Goal: Task Accomplishment & Management: Complete application form

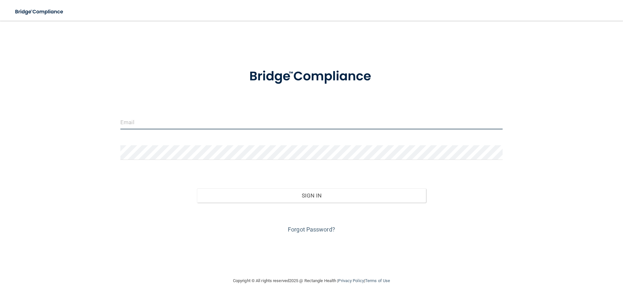
click at [183, 127] on input "email" at bounding box center [311, 122] width 382 height 15
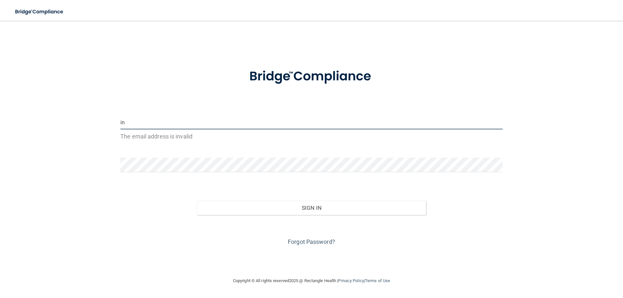
type input "[EMAIL_ADDRESS][DOMAIN_NAME]"
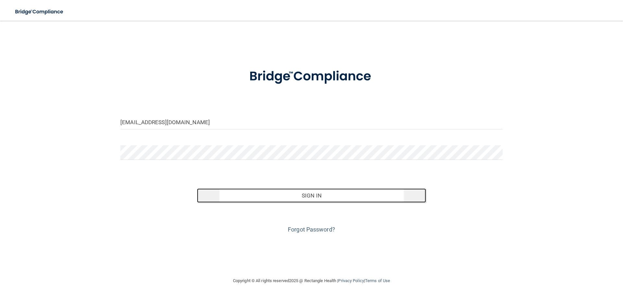
click at [259, 198] on button "Sign In" at bounding box center [311, 195] width 229 height 14
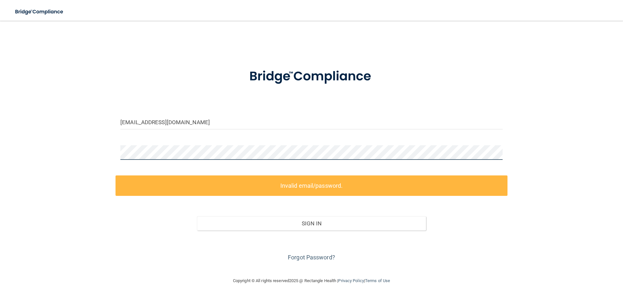
click at [88, 139] on div "info@ranadental.net Invalid email/password. You don't have permission to access…" at bounding box center [311, 148] width 597 height 243
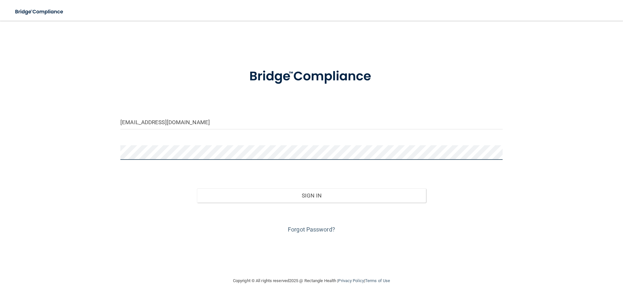
click at [197, 188] on button "Sign In" at bounding box center [311, 195] width 229 height 14
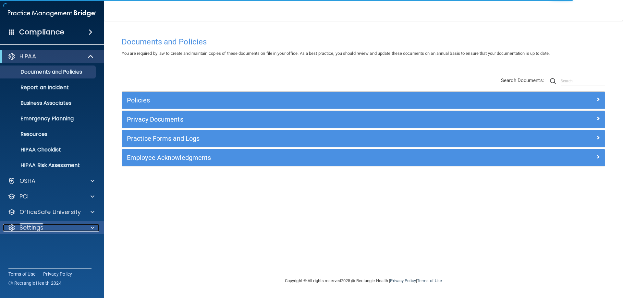
click at [57, 225] on div "Settings" at bounding box center [43, 228] width 80 height 8
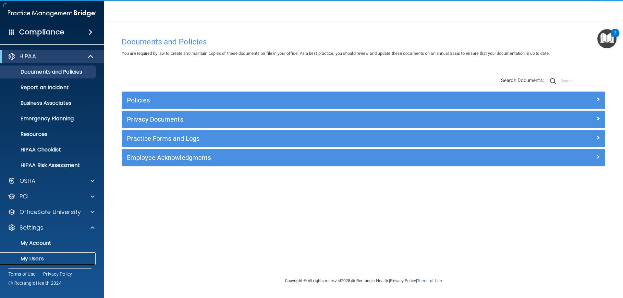
click at [47, 257] on p "My Users" at bounding box center [48, 259] width 89 height 6
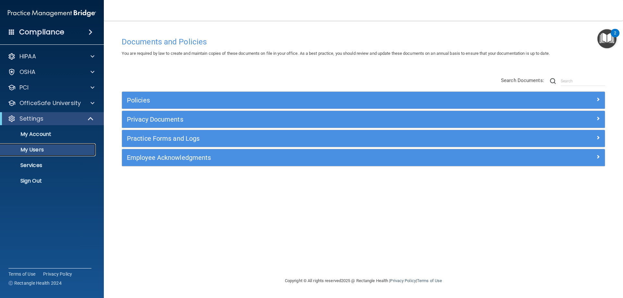
click at [52, 151] on p "My Users" at bounding box center [48, 150] width 89 height 6
select select "20"
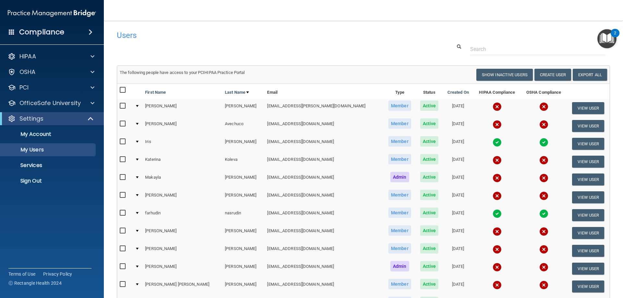
click at [120, 105] on input "checkbox" at bounding box center [123, 105] width 7 height 5
checkbox input "true"
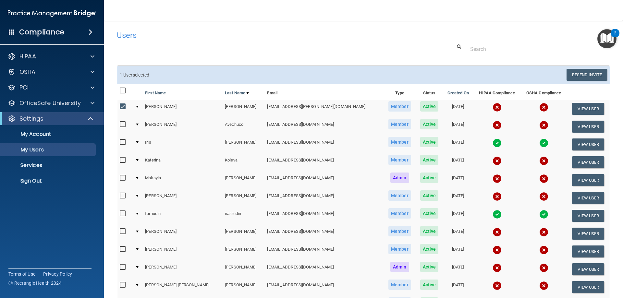
click at [122, 142] on input "checkbox" at bounding box center [123, 142] width 7 height 5
checkbox input "true"
click at [139, 106] on div at bounding box center [137, 107] width 3 height 2
click at [227, 45] on div at bounding box center [363, 49] width 503 height 12
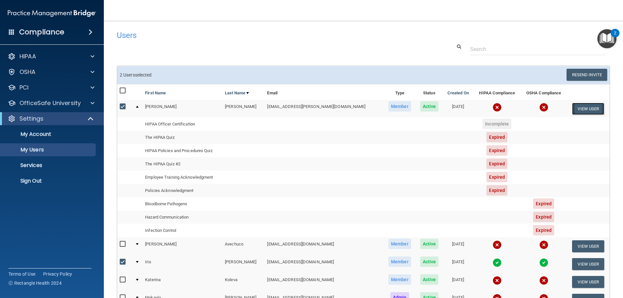
click at [588, 107] on button "View User" at bounding box center [588, 109] width 32 height 12
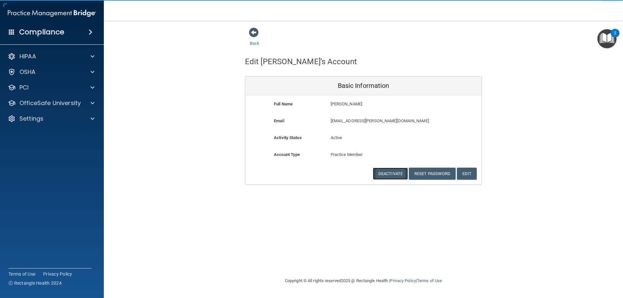
click at [397, 175] on button "Deactivate" at bounding box center [390, 174] width 35 height 12
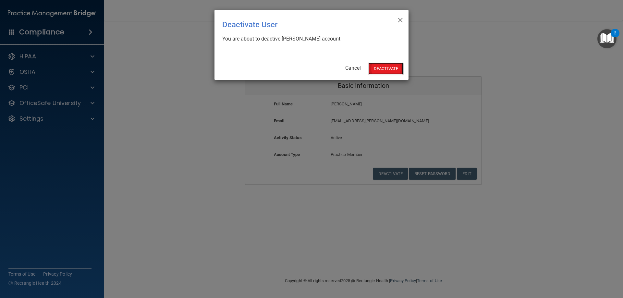
click at [374, 69] on button "Deactivate" at bounding box center [385, 69] width 35 height 12
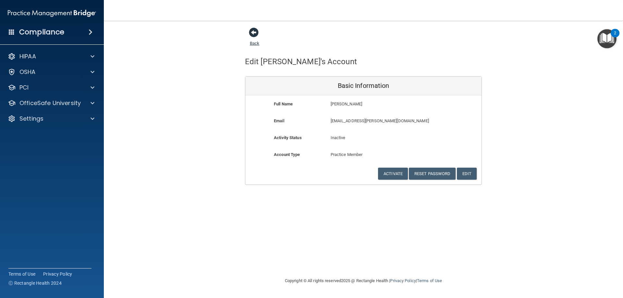
click at [249, 32] on div "Back" at bounding box center [265, 37] width 40 height 20
click at [252, 33] on span at bounding box center [254, 33] width 10 height 10
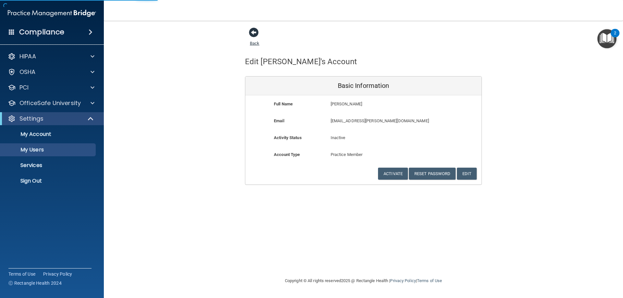
select select "20"
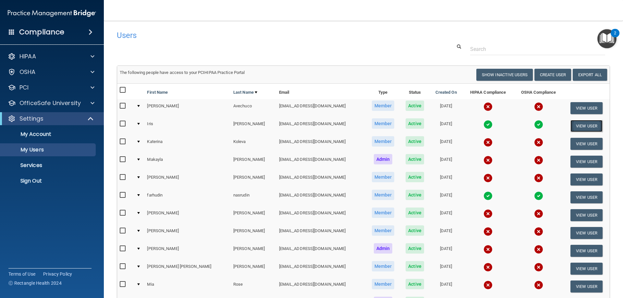
click at [571, 127] on button "View User" at bounding box center [586, 126] width 32 height 12
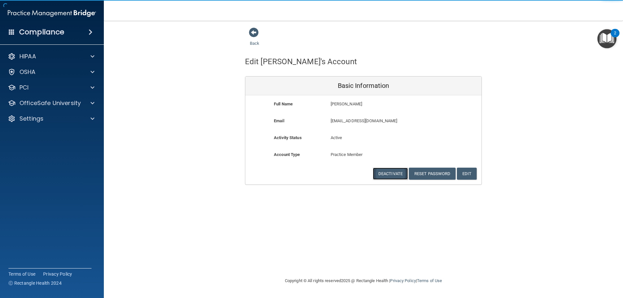
click at [382, 173] on button "Deactivate" at bounding box center [390, 174] width 35 height 12
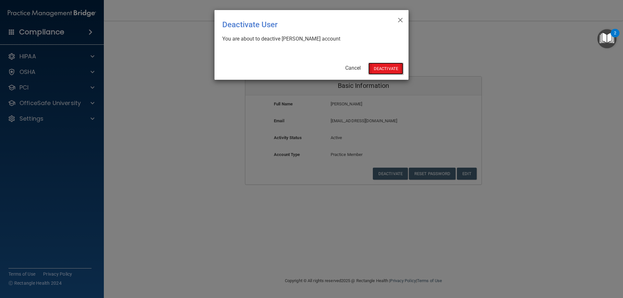
click at [386, 68] on button "Deactivate" at bounding box center [385, 69] width 35 height 12
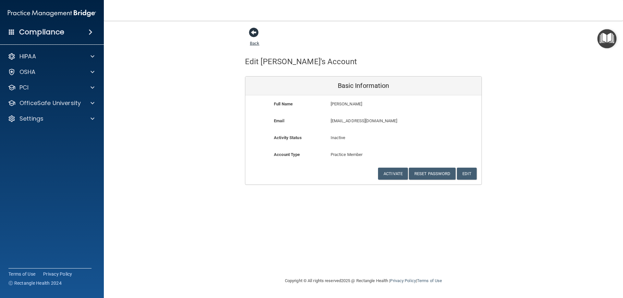
click at [255, 43] on link "Back" at bounding box center [254, 39] width 9 height 13
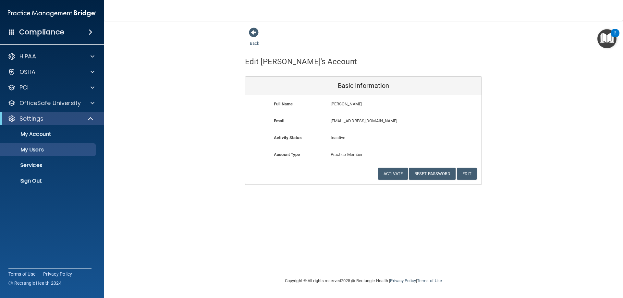
select select "20"
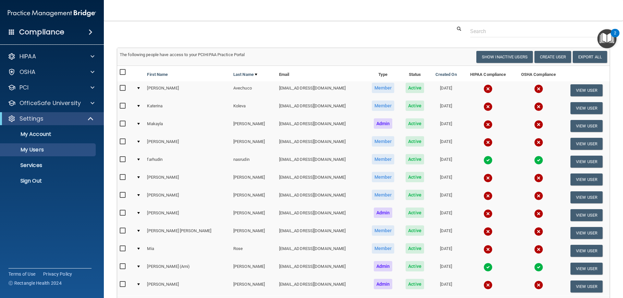
scroll to position [32, 0]
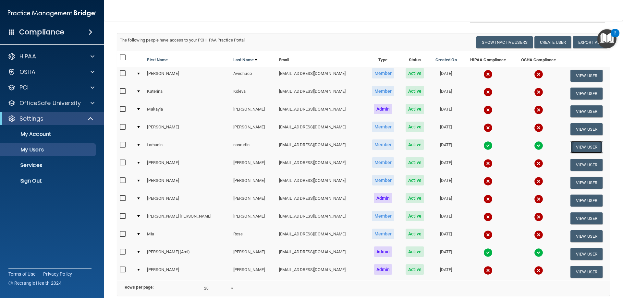
click at [587, 148] on button "View User" at bounding box center [586, 147] width 32 height 12
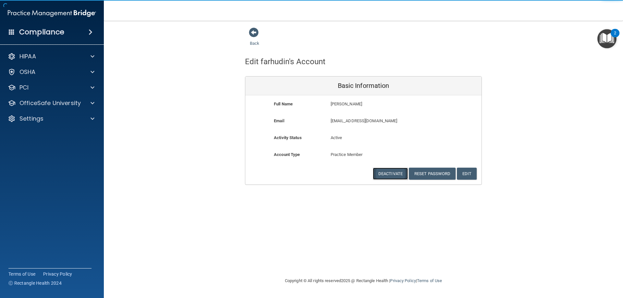
click at [393, 173] on button "Deactivate" at bounding box center [390, 174] width 35 height 12
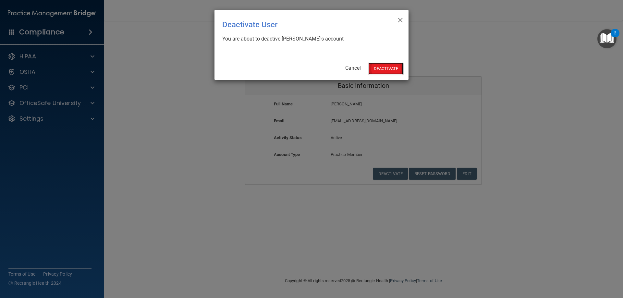
click at [376, 69] on button "Deactivate" at bounding box center [385, 69] width 35 height 12
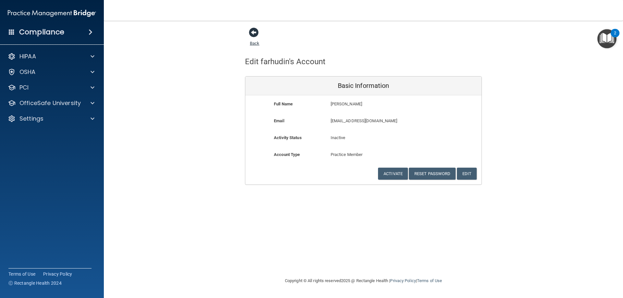
click at [253, 43] on link "Back" at bounding box center [254, 39] width 9 height 13
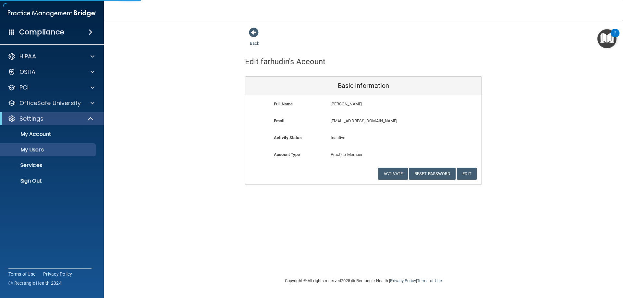
select select "20"
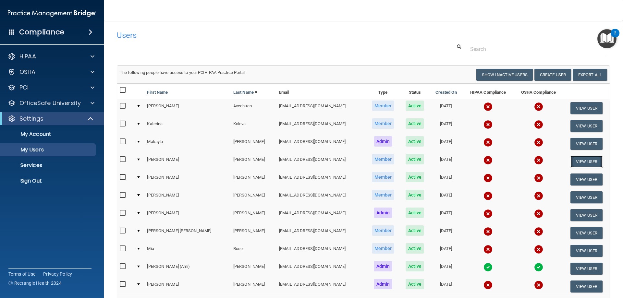
click at [576, 163] on button "View User" at bounding box center [586, 162] width 32 height 12
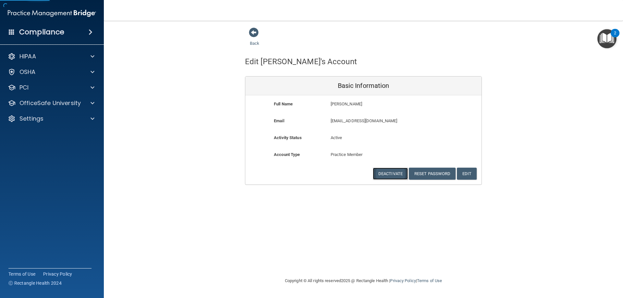
click at [385, 174] on button "Deactivate" at bounding box center [390, 174] width 35 height 12
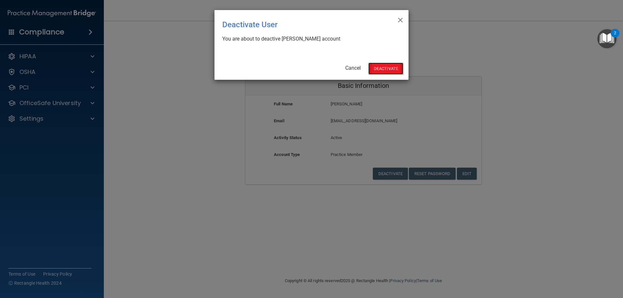
click at [383, 71] on button "Deactivate" at bounding box center [385, 69] width 35 height 12
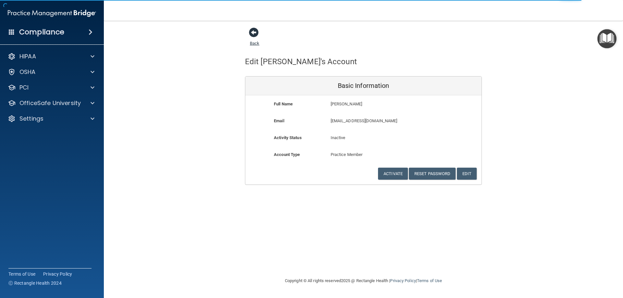
click at [255, 43] on link "Back" at bounding box center [254, 39] width 9 height 13
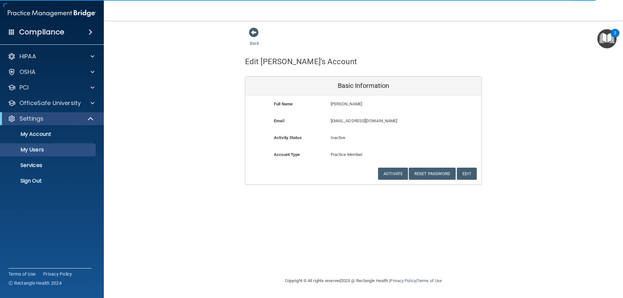
select select "20"
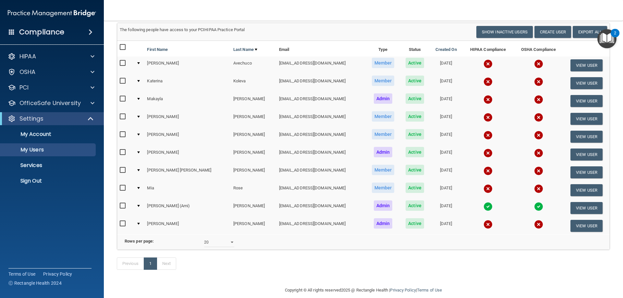
scroll to position [28, 0]
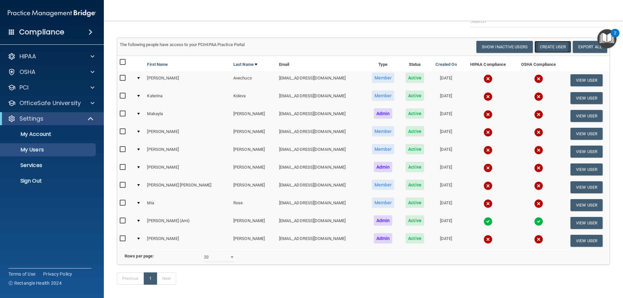
click at [541, 49] on button "Create User" at bounding box center [552, 47] width 37 height 12
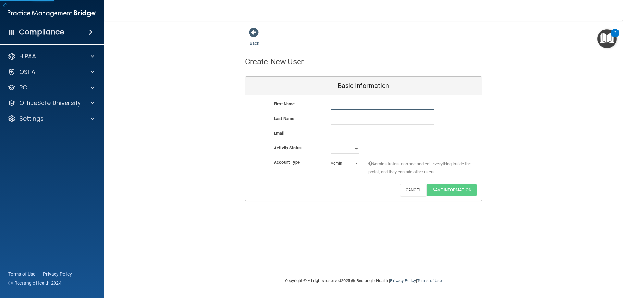
click at [378, 107] on input "text" at bounding box center [382, 105] width 103 height 10
click at [371, 117] on input "text" at bounding box center [382, 120] width 103 height 10
click at [367, 106] on input "Mary" at bounding box center [382, 105] width 103 height 10
type input "[PERSON_NAME]"
click at [344, 120] on input "text" at bounding box center [382, 120] width 103 height 10
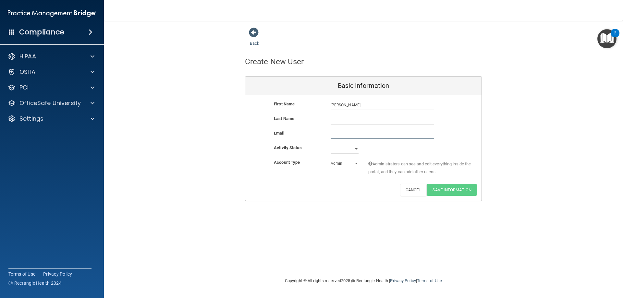
click at [339, 134] on input "email" at bounding box center [382, 134] width 103 height 10
paste input "[EMAIL_ADDRESS][DOMAIN_NAME]"
type input "[EMAIL_ADDRESS][DOMAIN_NAME]"
click at [332, 121] on input "text" at bounding box center [382, 120] width 103 height 10
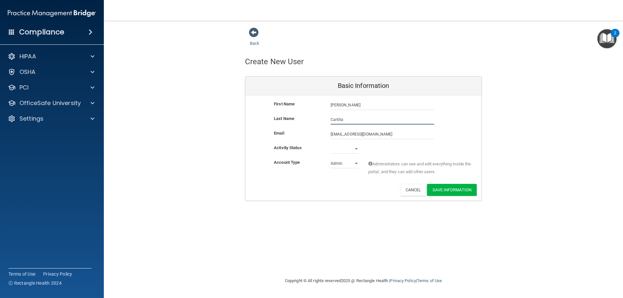
type input "Cartilla"
click at [355, 148] on select "Active Inactive" at bounding box center [345, 149] width 28 height 10
select select "active"
click at [331, 144] on select "Active Inactive" at bounding box center [345, 149] width 28 height 10
click at [466, 190] on button "Save Information" at bounding box center [452, 190] width 50 height 12
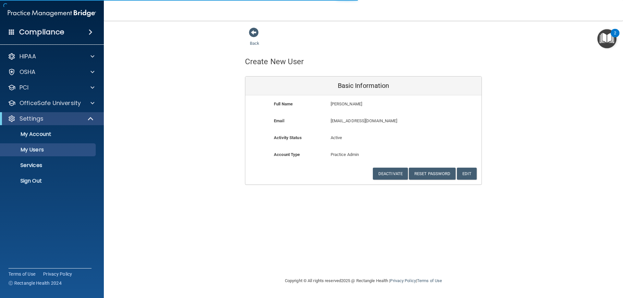
select select "20"
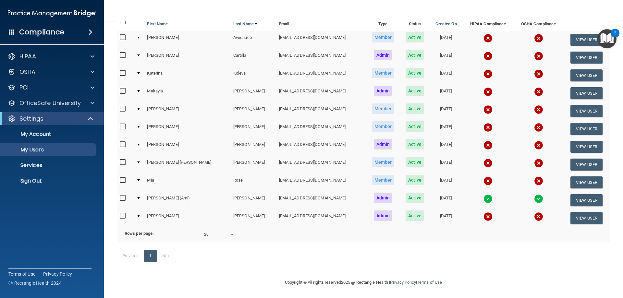
scroll to position [103, 0]
click at [123, 53] on input "checkbox" at bounding box center [123, 55] width 7 height 5
checkbox input "true"
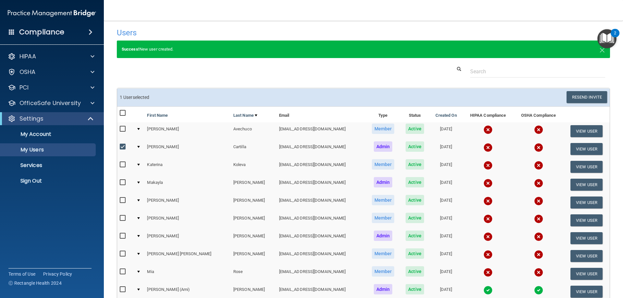
scroll to position [0, 0]
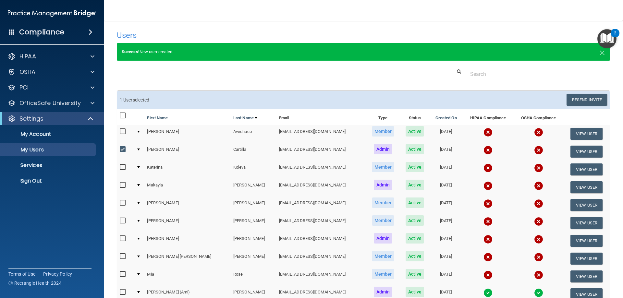
click at [389, 61] on div "Success! New user created. ×" at bounding box center [363, 52] width 493 height 18
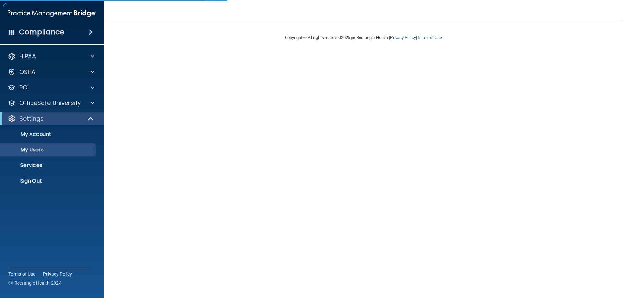
select select "20"
